Goal: Task Accomplishment & Management: Use online tool/utility

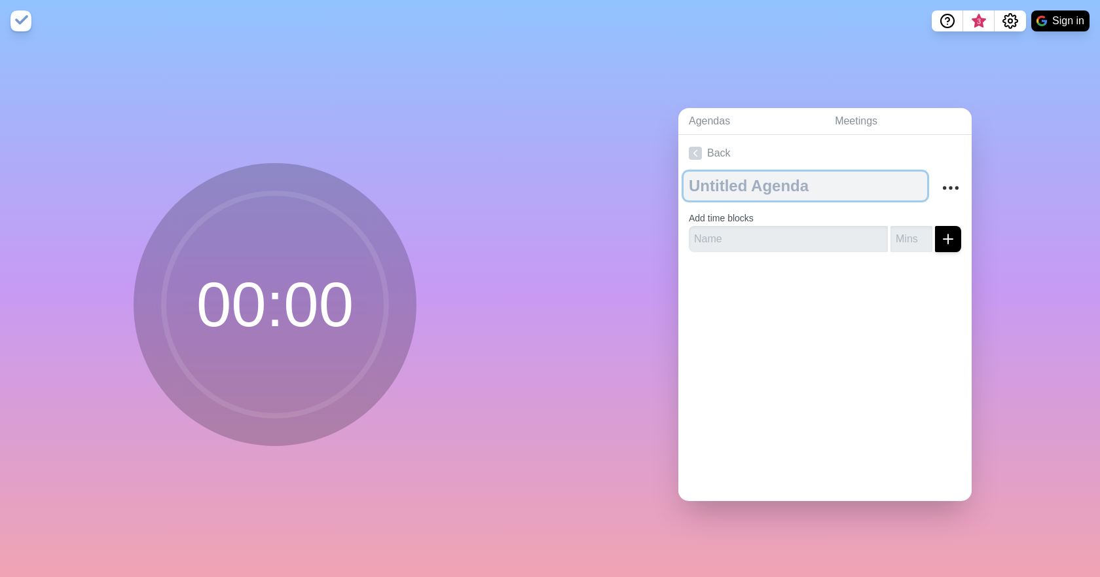
click at [804, 191] on textarea at bounding box center [806, 186] width 244 height 29
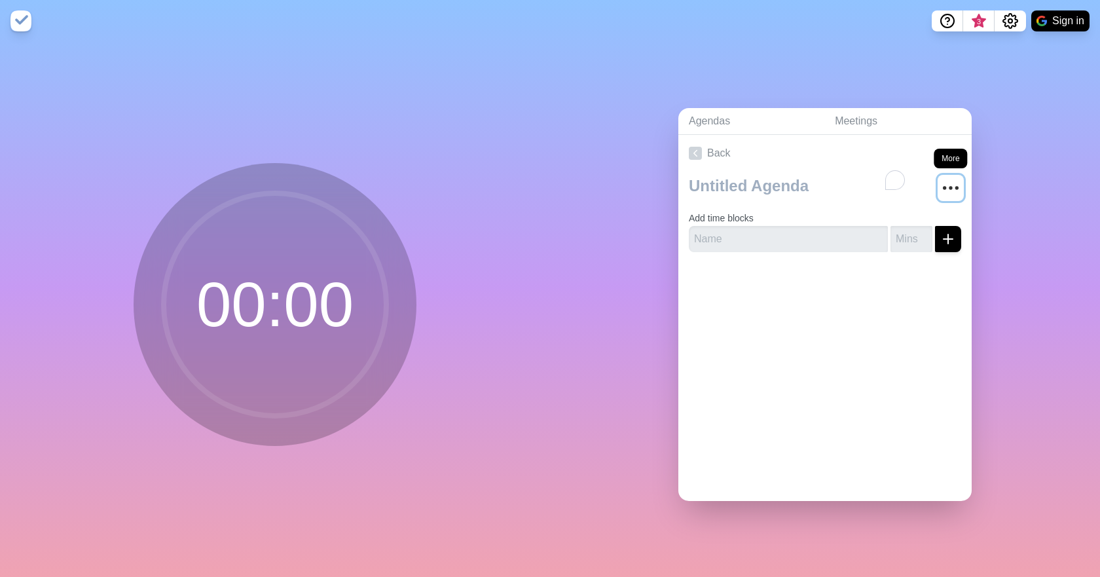
click at [950, 187] on circle "More" at bounding box center [951, 188] width 2 height 2
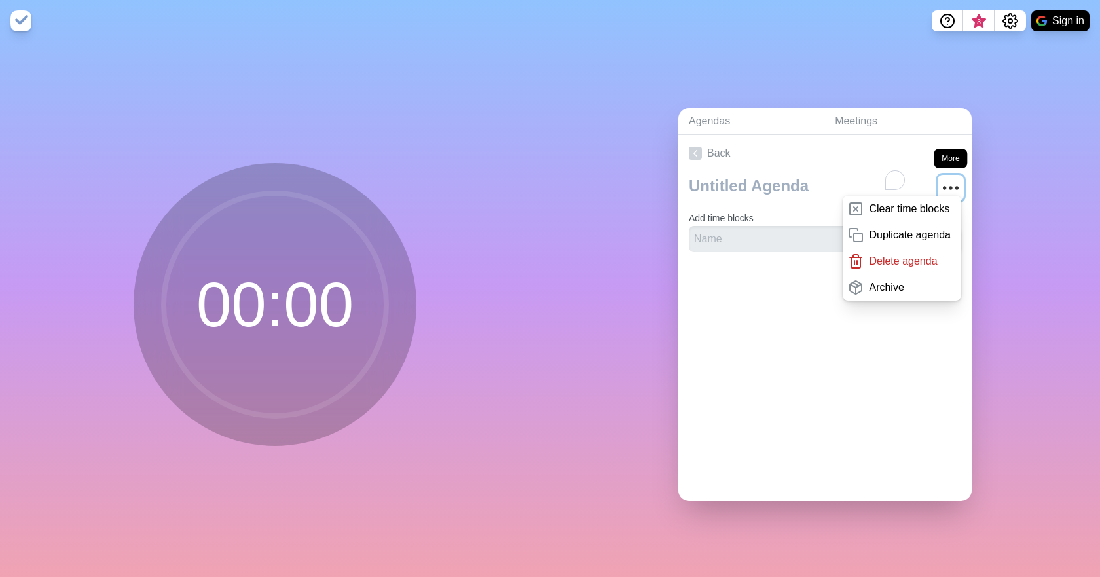
click at [950, 187] on circle "More" at bounding box center [951, 188] width 2 height 2
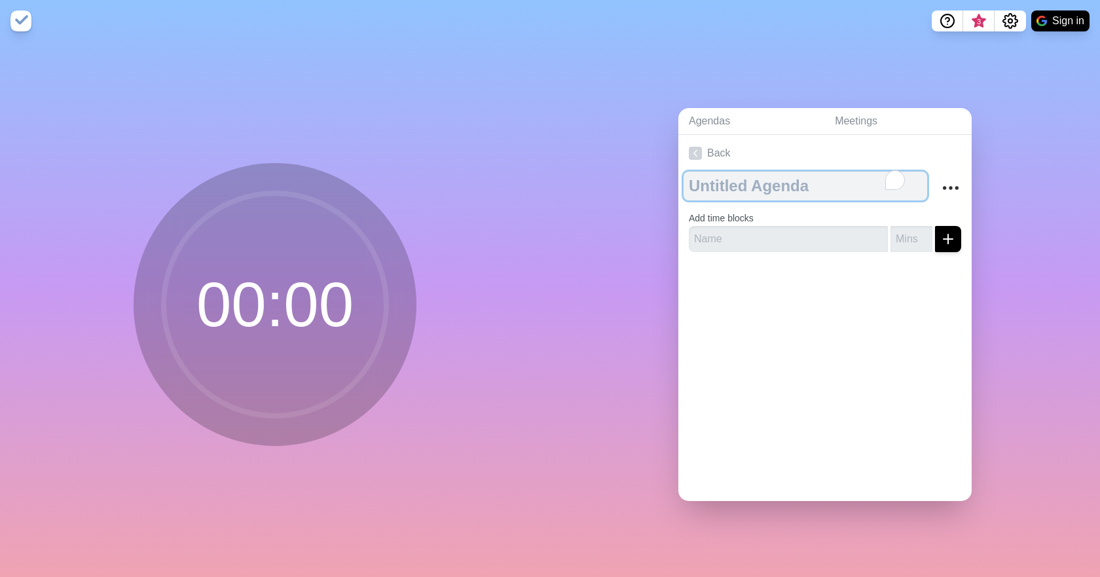
click at [746, 189] on textarea "To enrich screen reader interactions, please activate Accessibility in Grammarl…" at bounding box center [806, 186] width 244 height 29
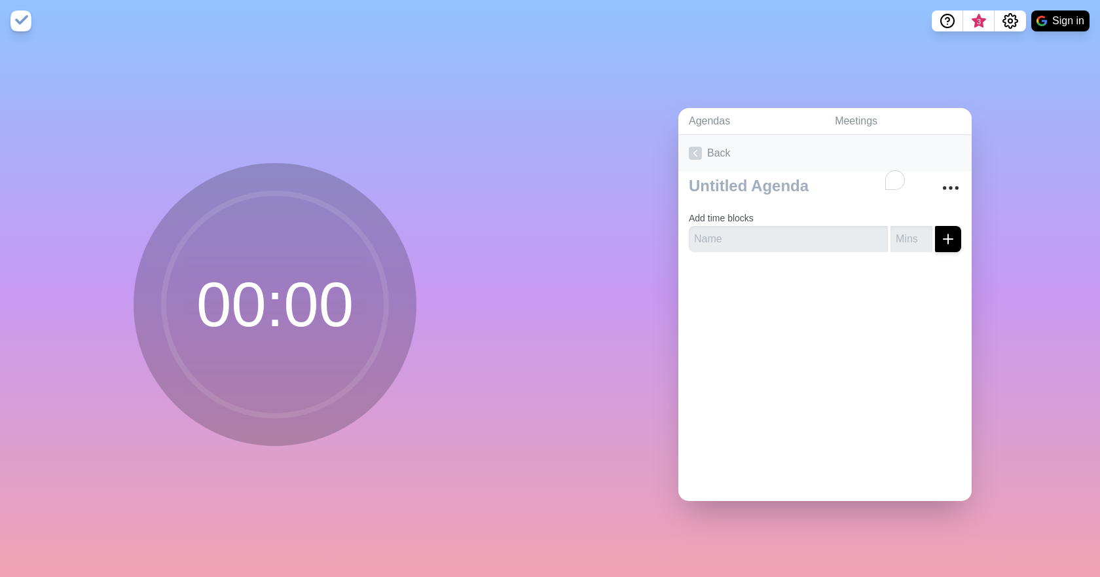
click at [694, 149] on icon at bounding box center [695, 153] width 13 height 13
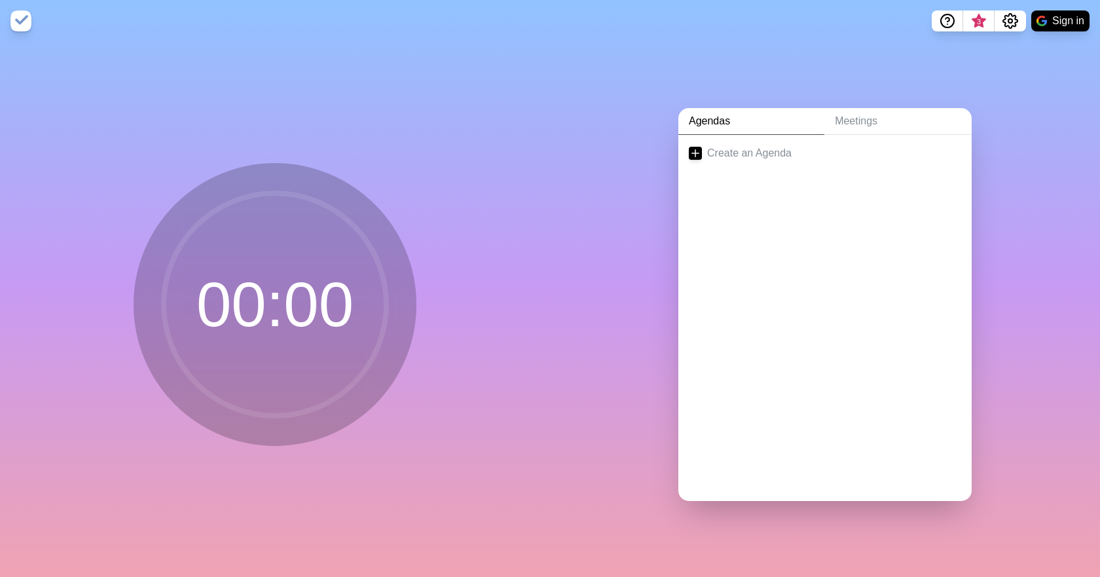
click at [694, 149] on icon at bounding box center [695, 153] width 13 height 13
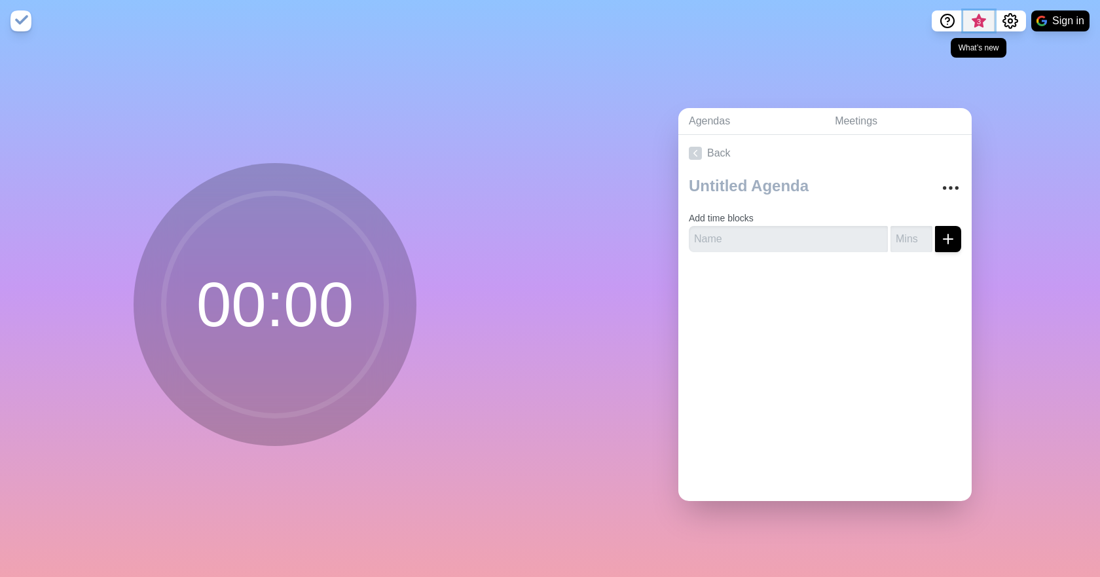
click at [980, 21] on span "3" at bounding box center [979, 21] width 10 height 10
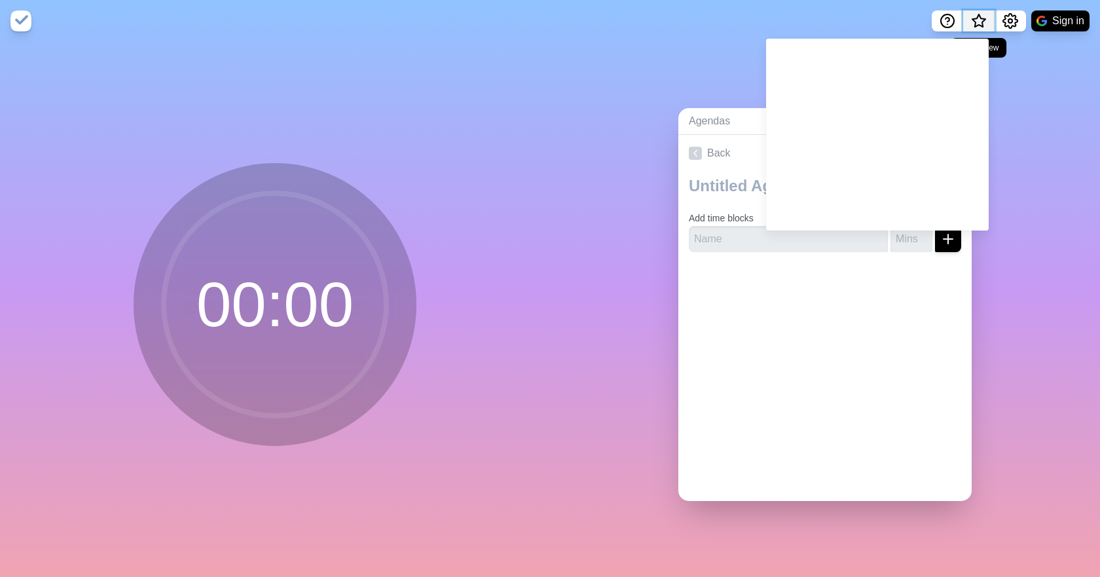
click at [976, 23] on span "What’s new" at bounding box center [979, 21] width 7 height 7
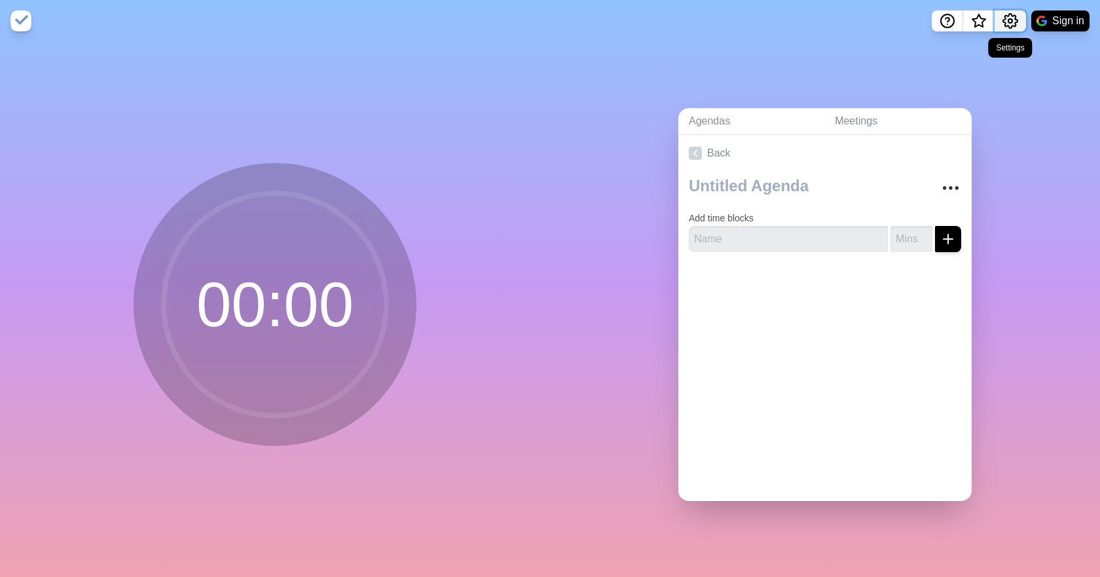
click at [1011, 18] on icon "Settings" at bounding box center [1011, 21] width 16 height 16
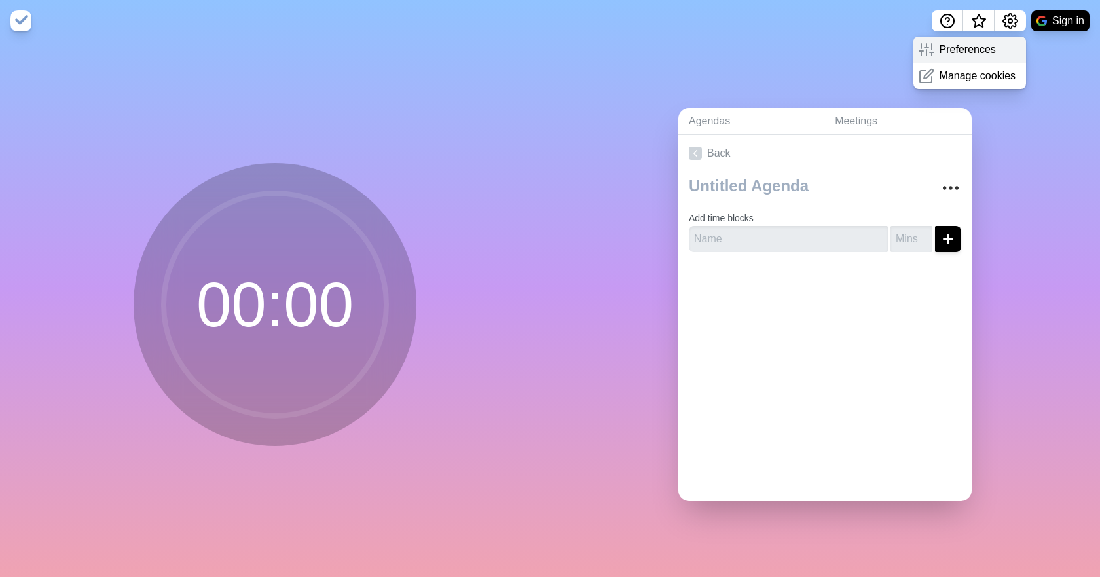
click at [994, 50] on div "Preferences" at bounding box center [970, 50] width 113 height 26
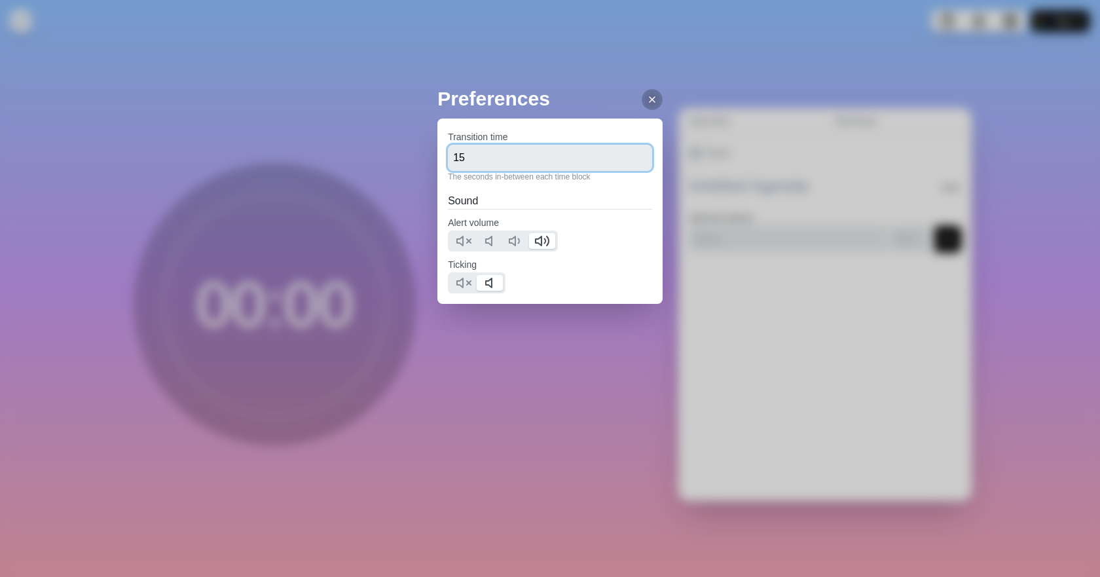
click at [484, 151] on input "15" at bounding box center [550, 158] width 204 height 26
click at [631, 166] on input "15" at bounding box center [550, 158] width 204 height 26
click at [632, 165] on input "14" at bounding box center [550, 158] width 204 height 26
click at [632, 165] on input "13" at bounding box center [550, 158] width 204 height 26
click at [632, 165] on input "12" at bounding box center [550, 158] width 204 height 26
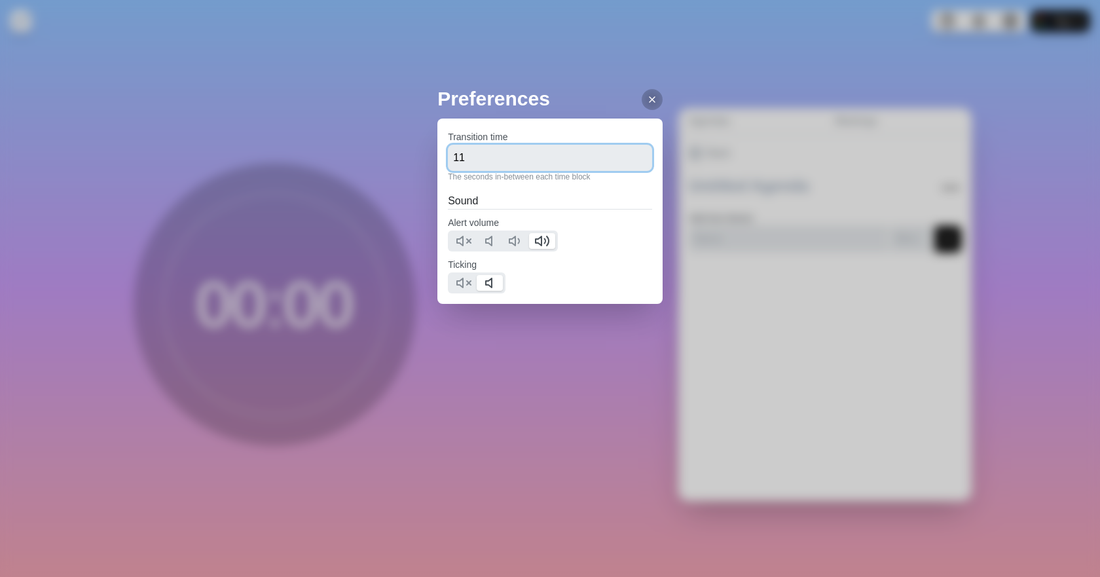
click at [632, 165] on input "11" at bounding box center [550, 158] width 204 height 26
click at [632, 165] on input "10" at bounding box center [550, 158] width 204 height 26
click at [632, 165] on input "9" at bounding box center [550, 158] width 204 height 26
click at [632, 165] on input "8" at bounding box center [550, 158] width 204 height 26
click at [632, 165] on input "7" at bounding box center [550, 158] width 204 height 26
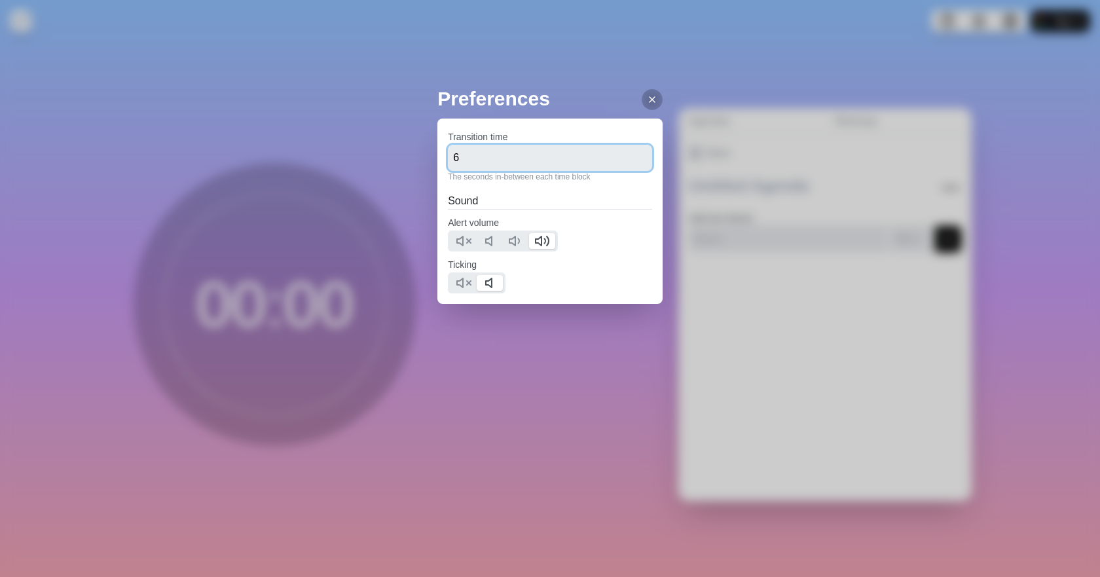
click at [632, 165] on input "6" at bounding box center [550, 158] width 204 height 26
click at [632, 165] on input "5" at bounding box center [550, 158] width 204 height 26
click at [631, 165] on input "4" at bounding box center [550, 158] width 204 height 26
click at [631, 165] on input "3" at bounding box center [550, 158] width 204 height 26
type input "2"
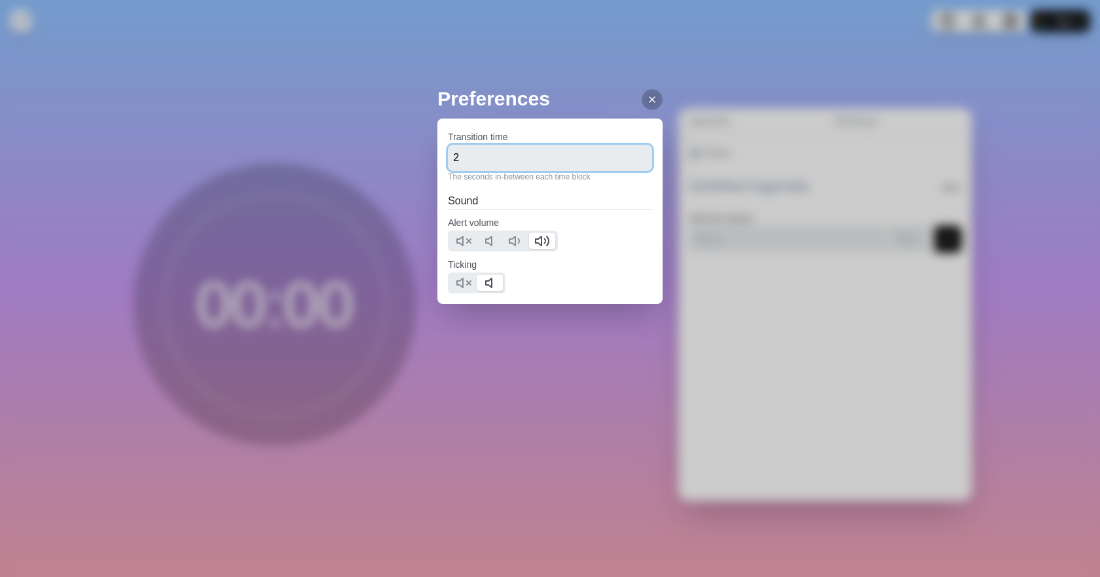
click at [631, 165] on input "2" at bounding box center [550, 158] width 204 height 26
click at [647, 100] on icon at bounding box center [652, 99] width 10 height 10
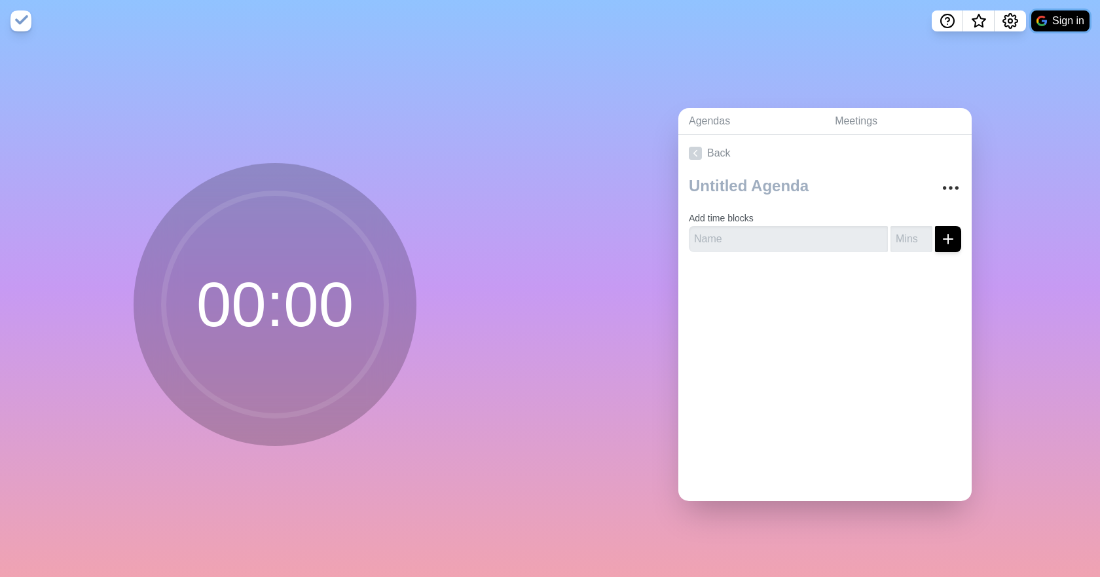
click at [1061, 20] on button "Sign in" at bounding box center [1060, 20] width 58 height 21
click at [783, 70] on div "Agendas Meetings Back Add time blocks" at bounding box center [825, 309] width 550 height 535
click at [1054, 16] on button "Sign in" at bounding box center [1060, 20] width 58 height 21
click at [1049, 16] on button "Sign in" at bounding box center [1060, 20] width 58 height 21
click at [1038, 17] on div at bounding box center [1042, 21] width 11 height 11
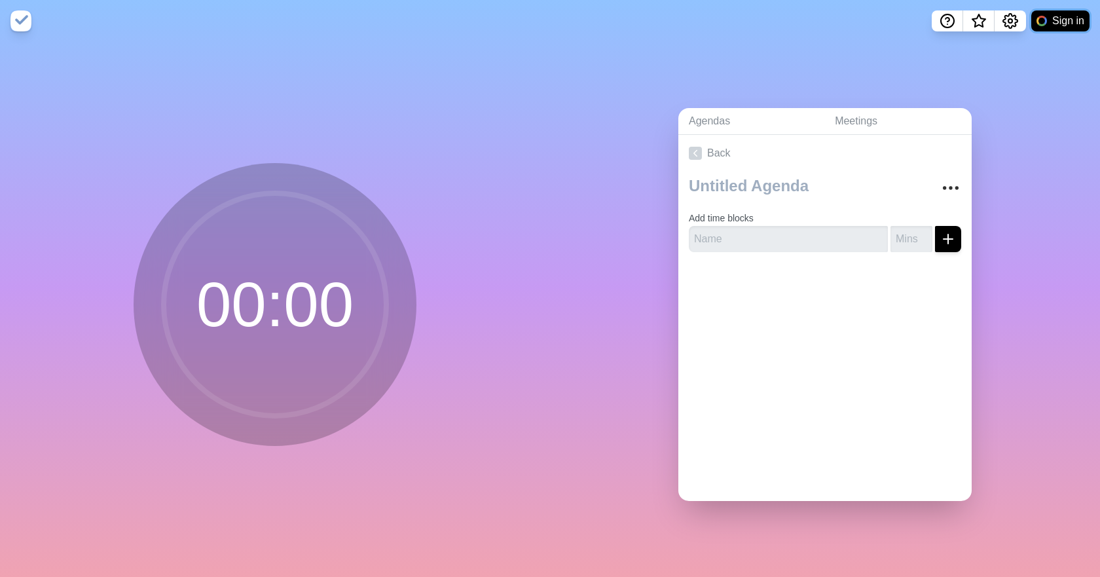
click at [1041, 20] on div at bounding box center [1042, 21] width 10 height 10
click at [1041, 20] on div at bounding box center [1042, 21] width 12 height 12
click at [1041, 20] on div at bounding box center [1042, 21] width 10 height 10
drag, startPoint x: 1035, startPoint y: 0, endPoint x: 1013, endPoint y: 257, distance: 257.6
click at [1013, 257] on div "Agendas Meetings Back Add time blocks" at bounding box center [825, 309] width 550 height 535
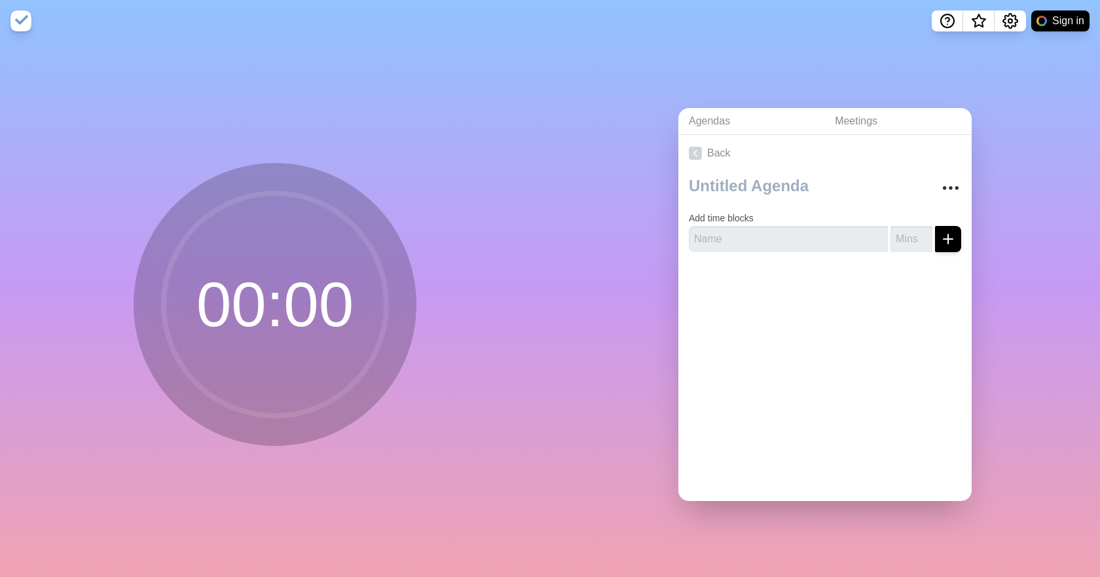
drag, startPoint x: 1019, startPoint y: 134, endPoint x: 1022, endPoint y: 125, distance: 9.5
click at [1019, 134] on div "Agendas Meetings Back Add time blocks" at bounding box center [825, 309] width 550 height 535
